Goal: Learn about a topic: Learn about a topic

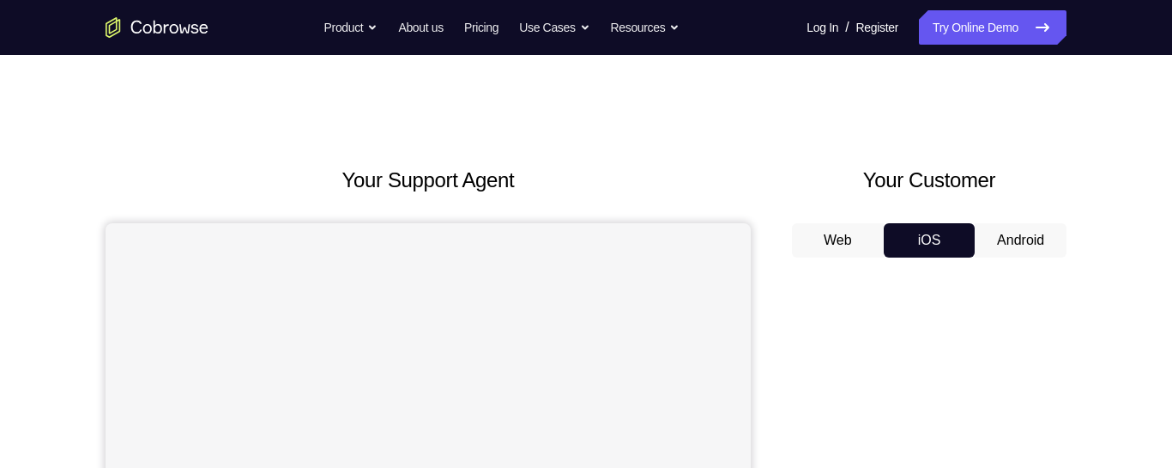
click at [1018, 232] on button "Android" at bounding box center [1021, 240] width 92 height 34
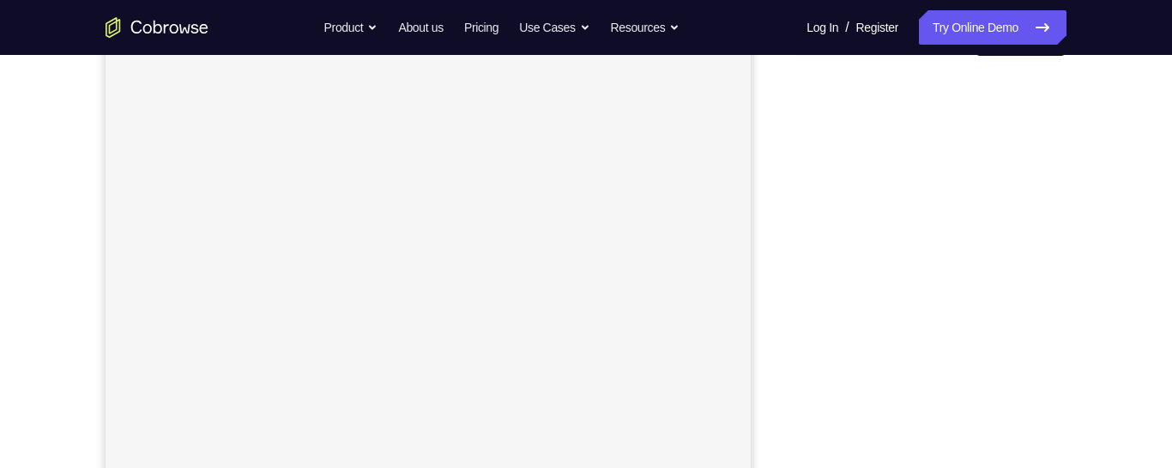
scroll to position [220, 0]
